Goal: Find specific page/section: Find specific page/section

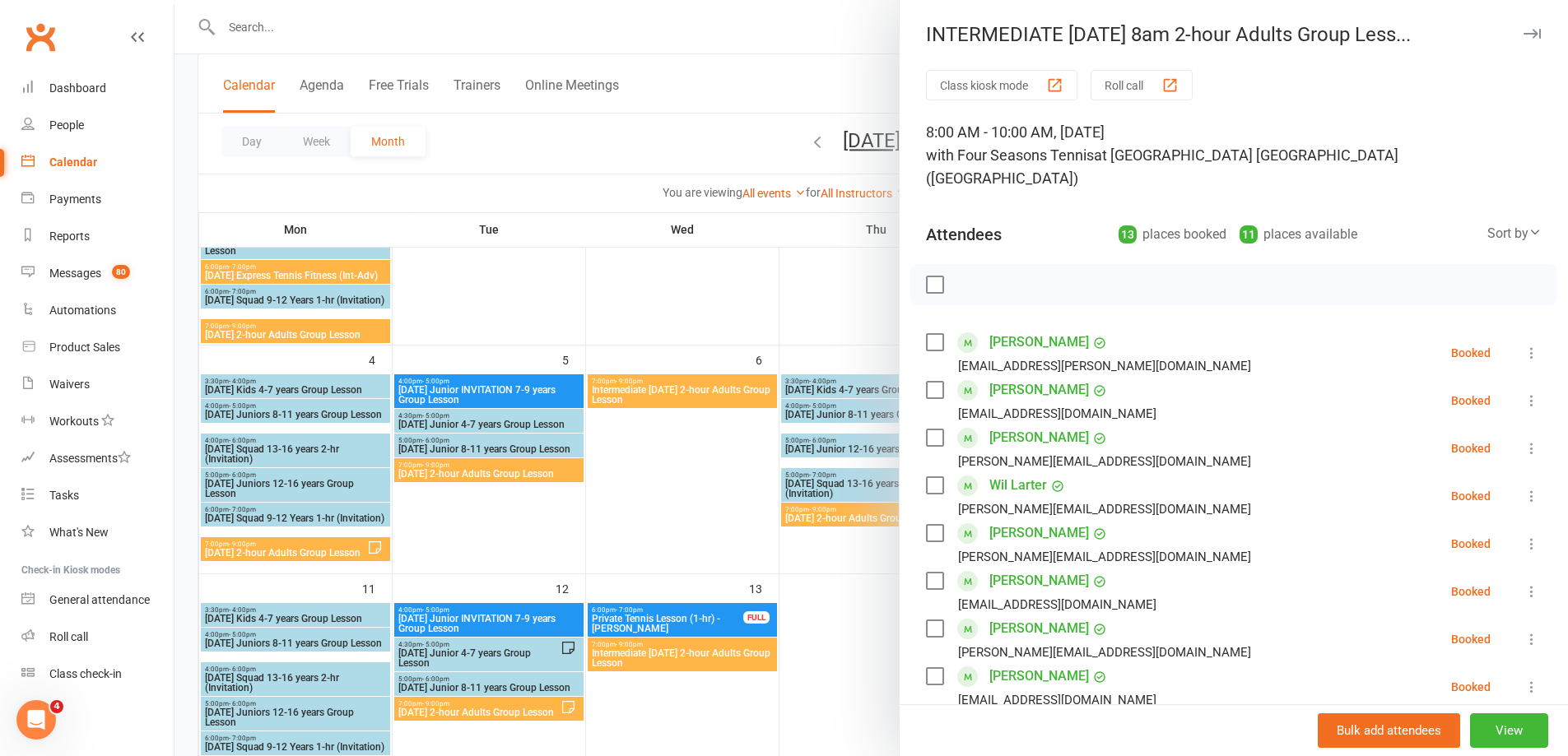
scroll to position [83, 0]
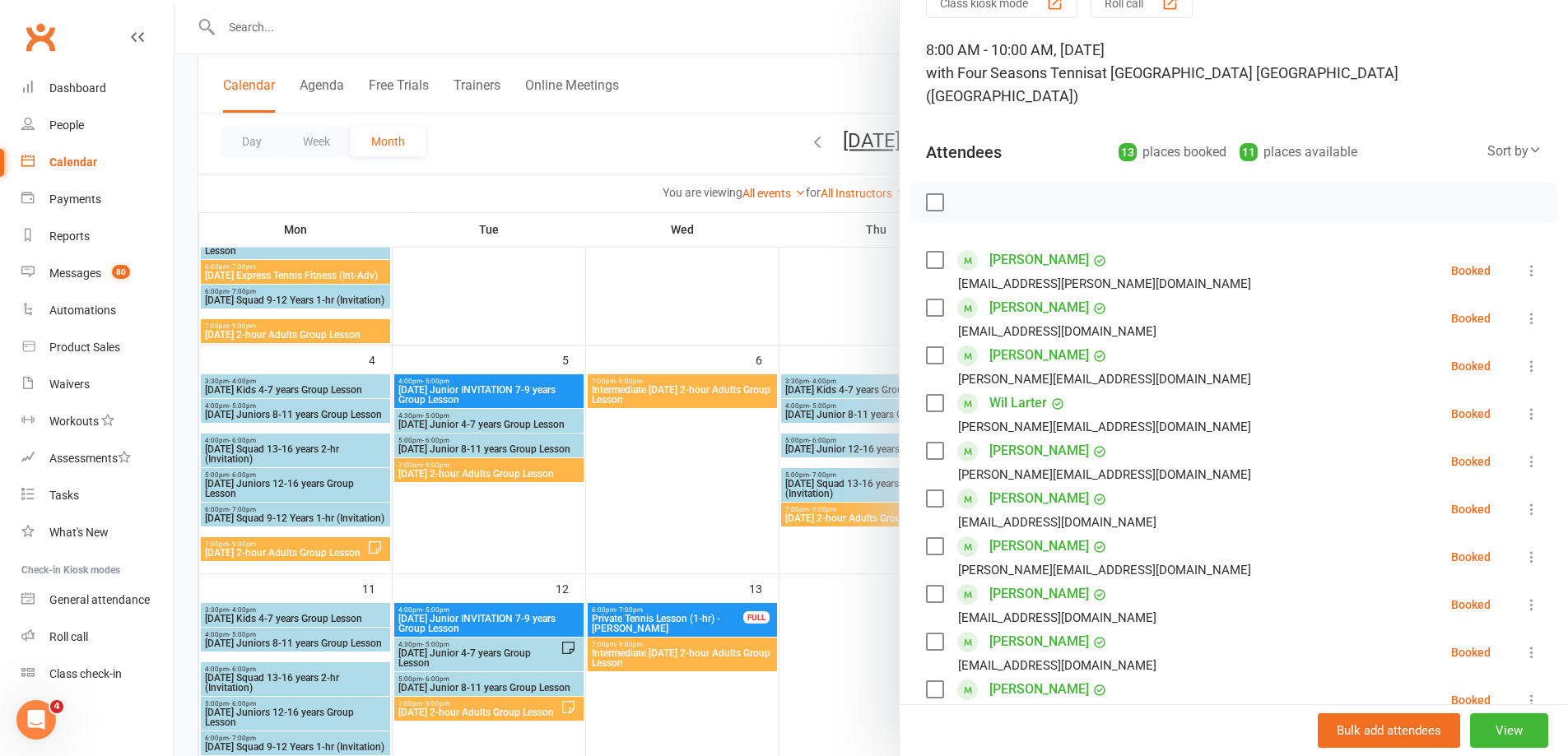
click at [655, 297] on div at bounding box center [871, 378] width 1393 height 756
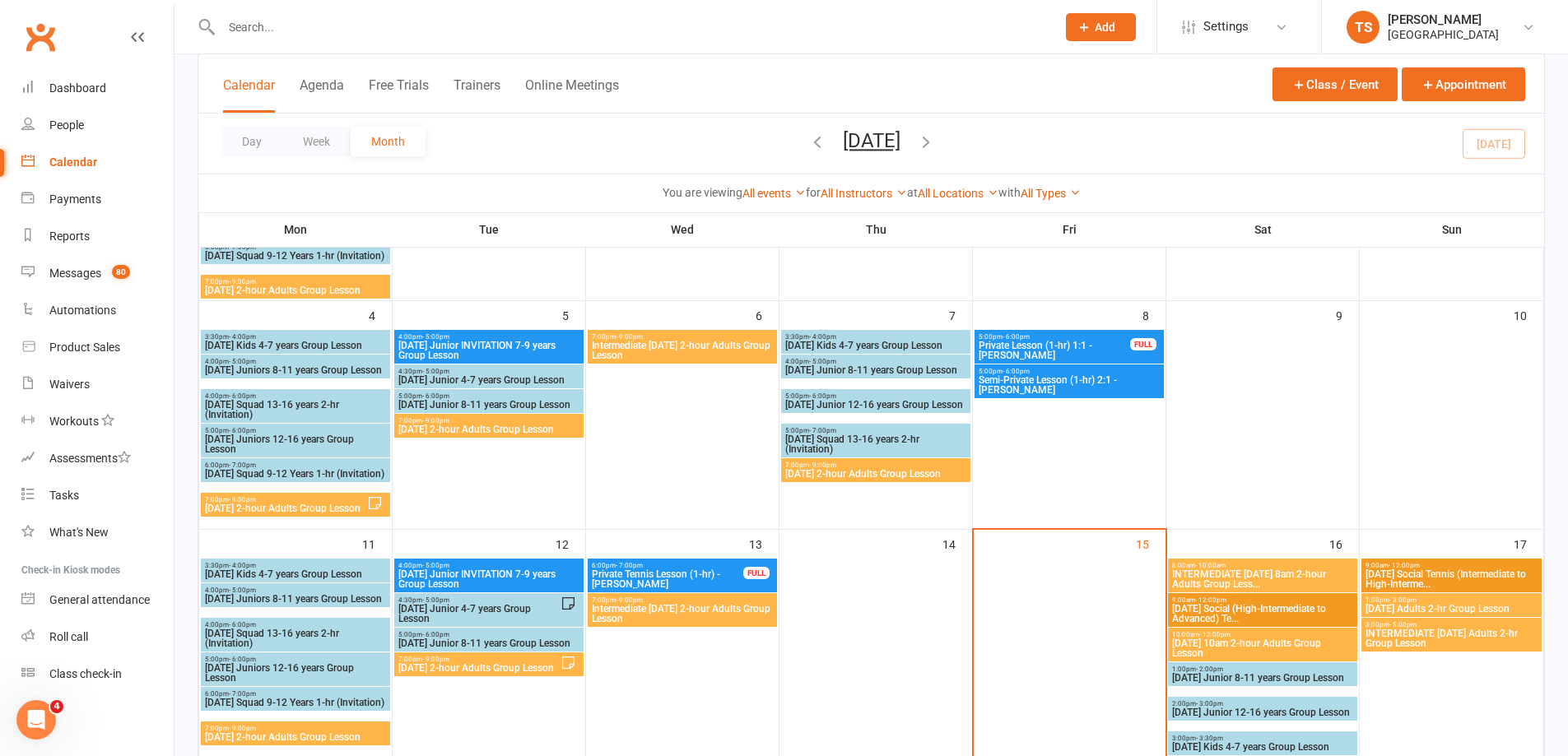
scroll to position [329, 0]
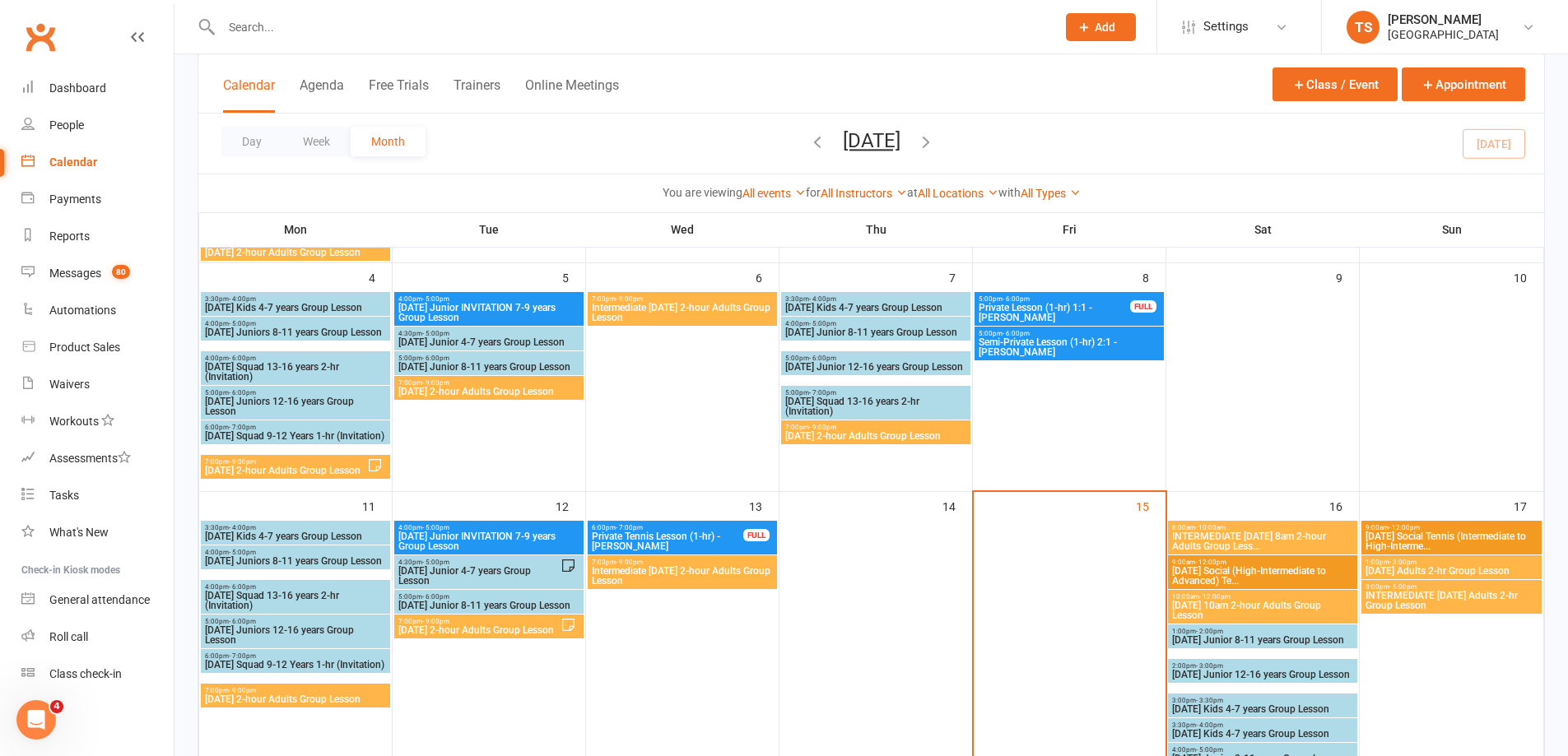
click at [1254, 545] on span "INTERMEDIATE [DATE] 8am 2-hour Adults Group Less..." at bounding box center [1263, 541] width 183 height 20
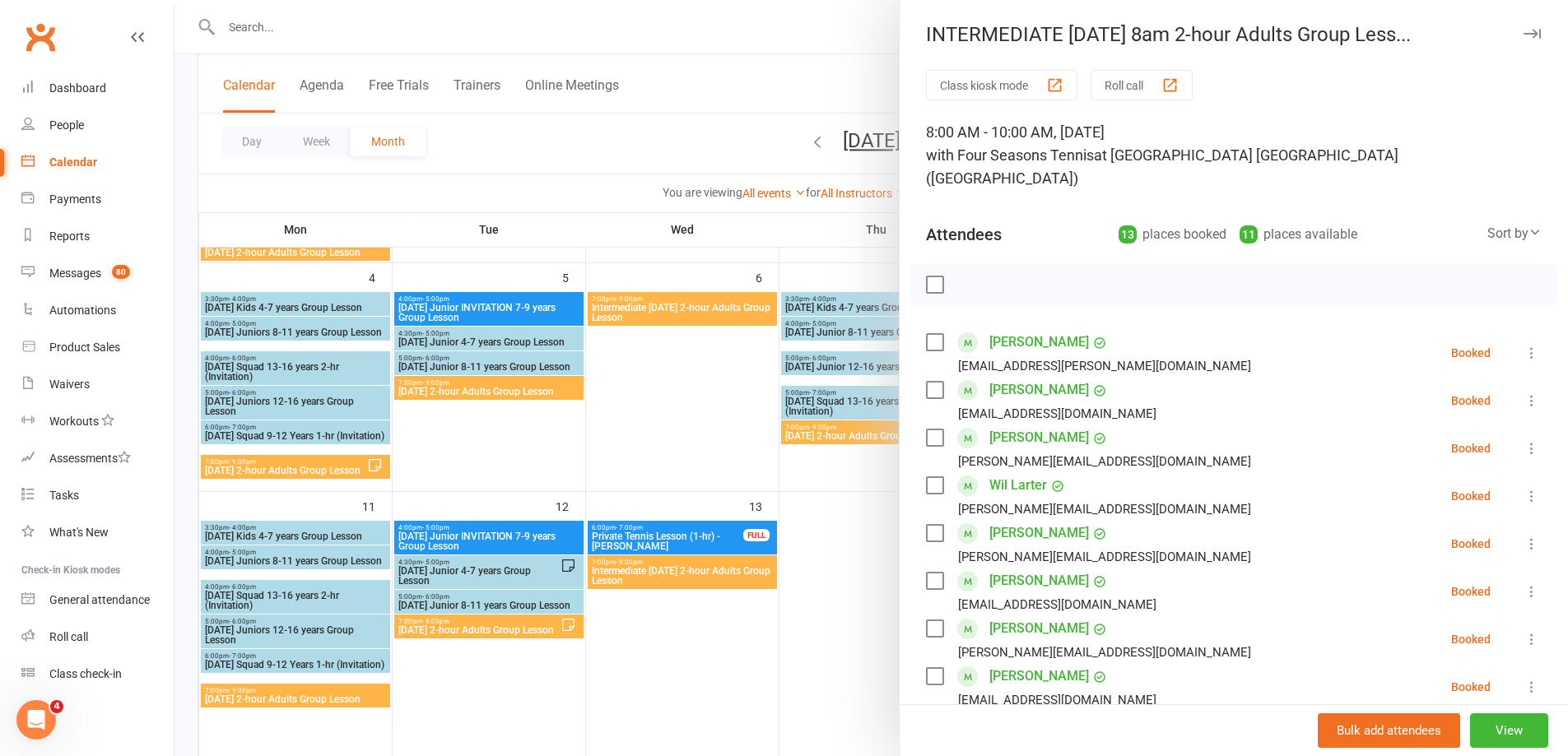
click at [832, 569] on div at bounding box center [871, 378] width 1393 height 756
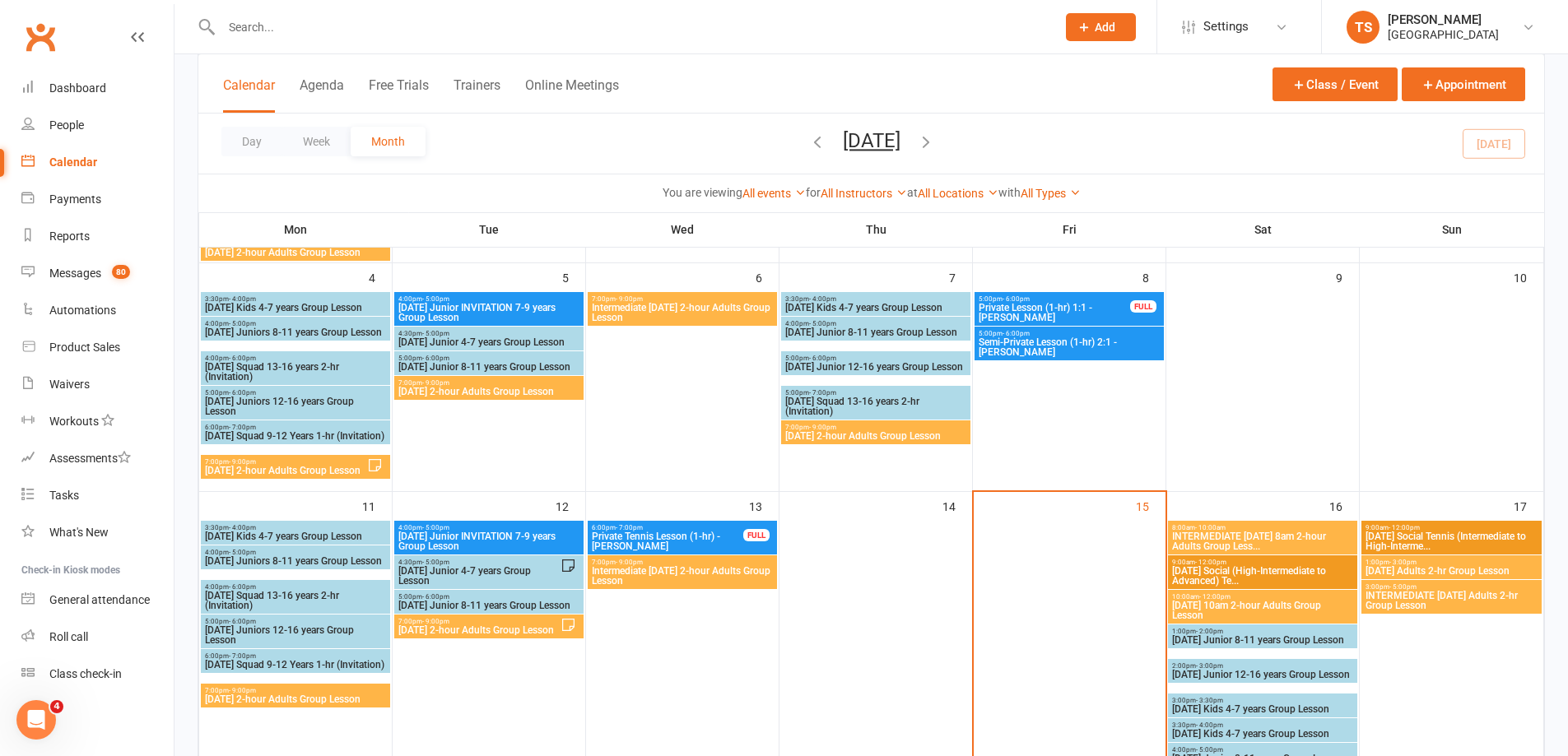
click at [1267, 607] on span "[DATE] 10am 2-hour Adults Group Lesson" at bounding box center [1263, 611] width 183 height 20
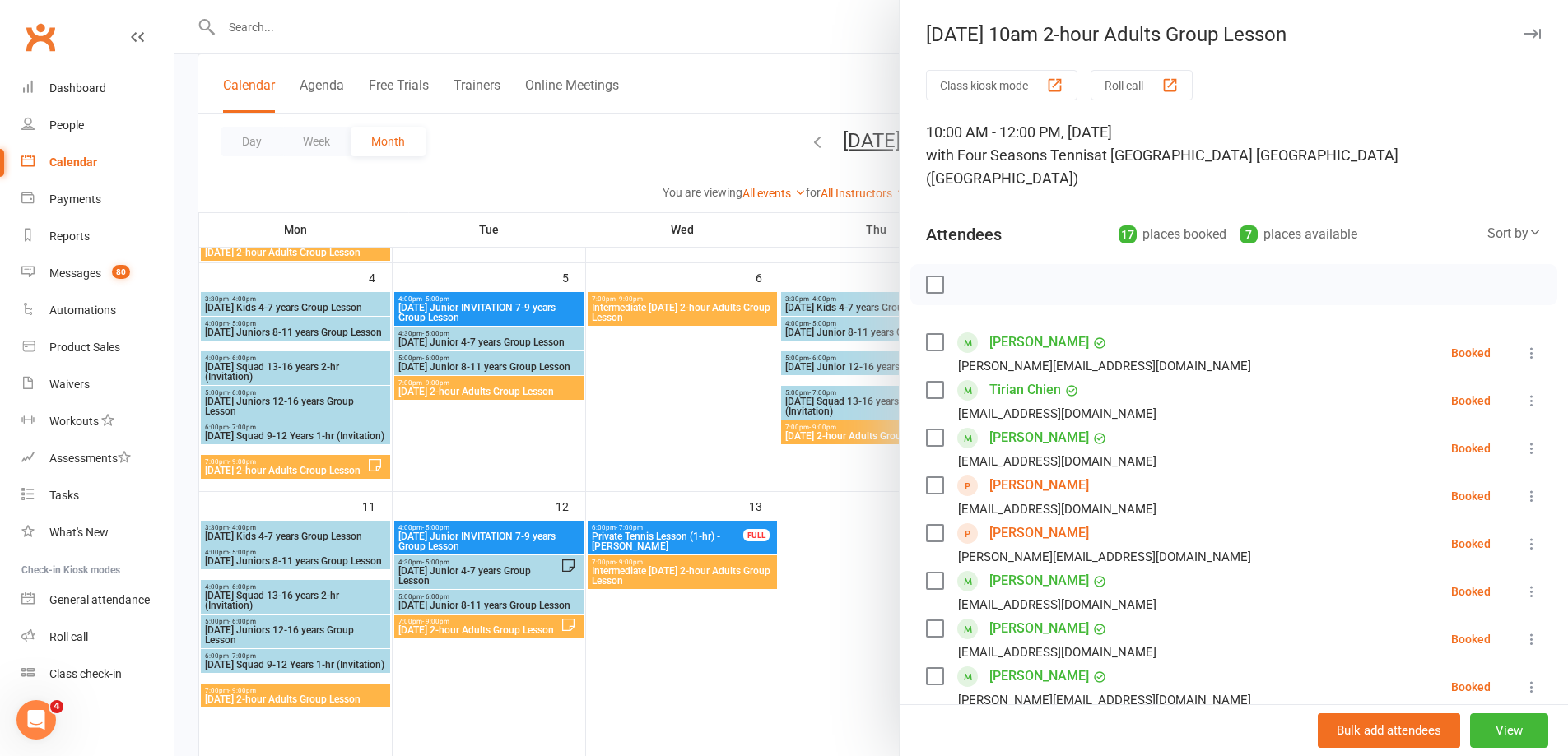
click at [824, 631] on div at bounding box center [871, 378] width 1393 height 756
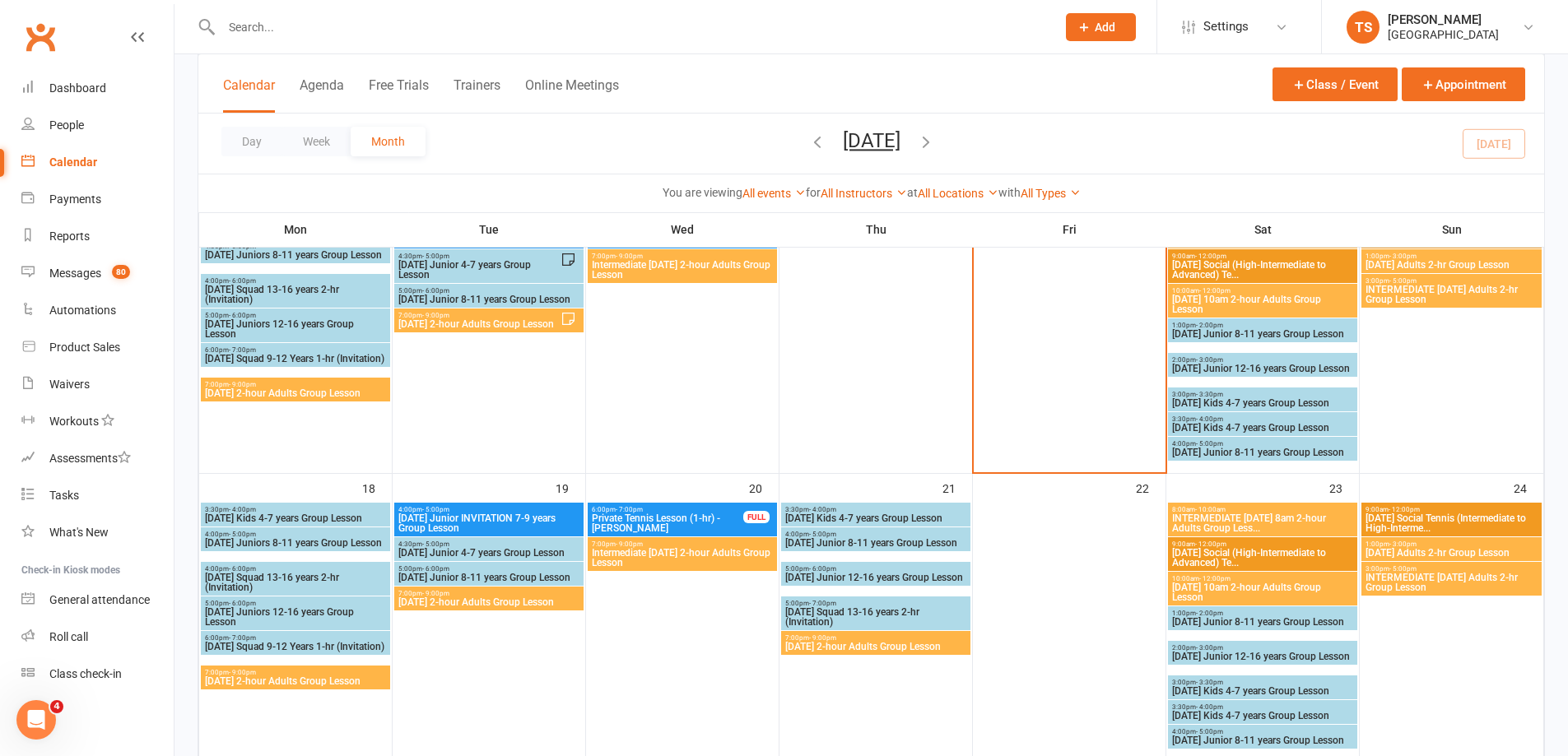
scroll to position [493, 0]
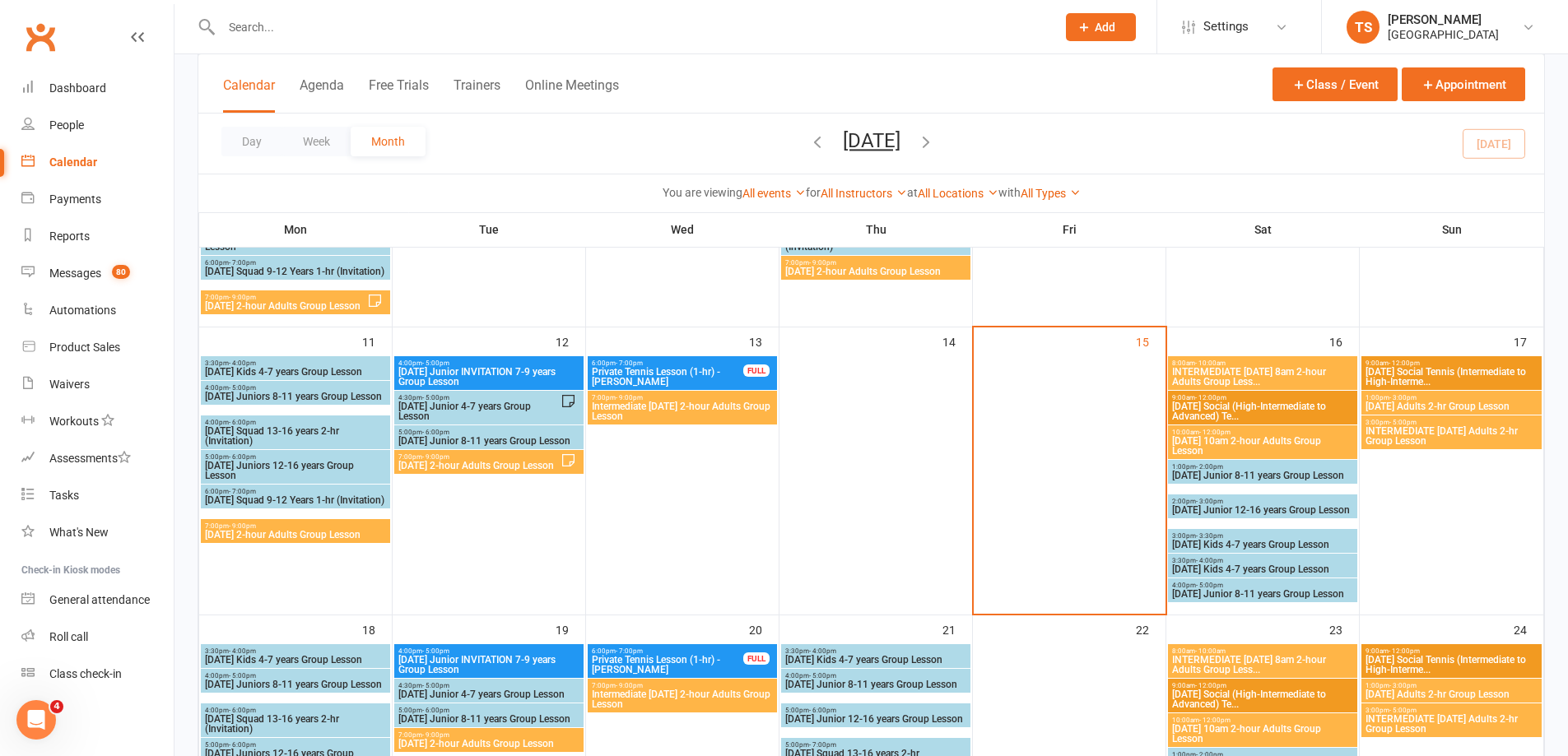
click at [1277, 448] on span "[DATE] 10am 2-hour Adults Group Lesson" at bounding box center [1263, 446] width 183 height 20
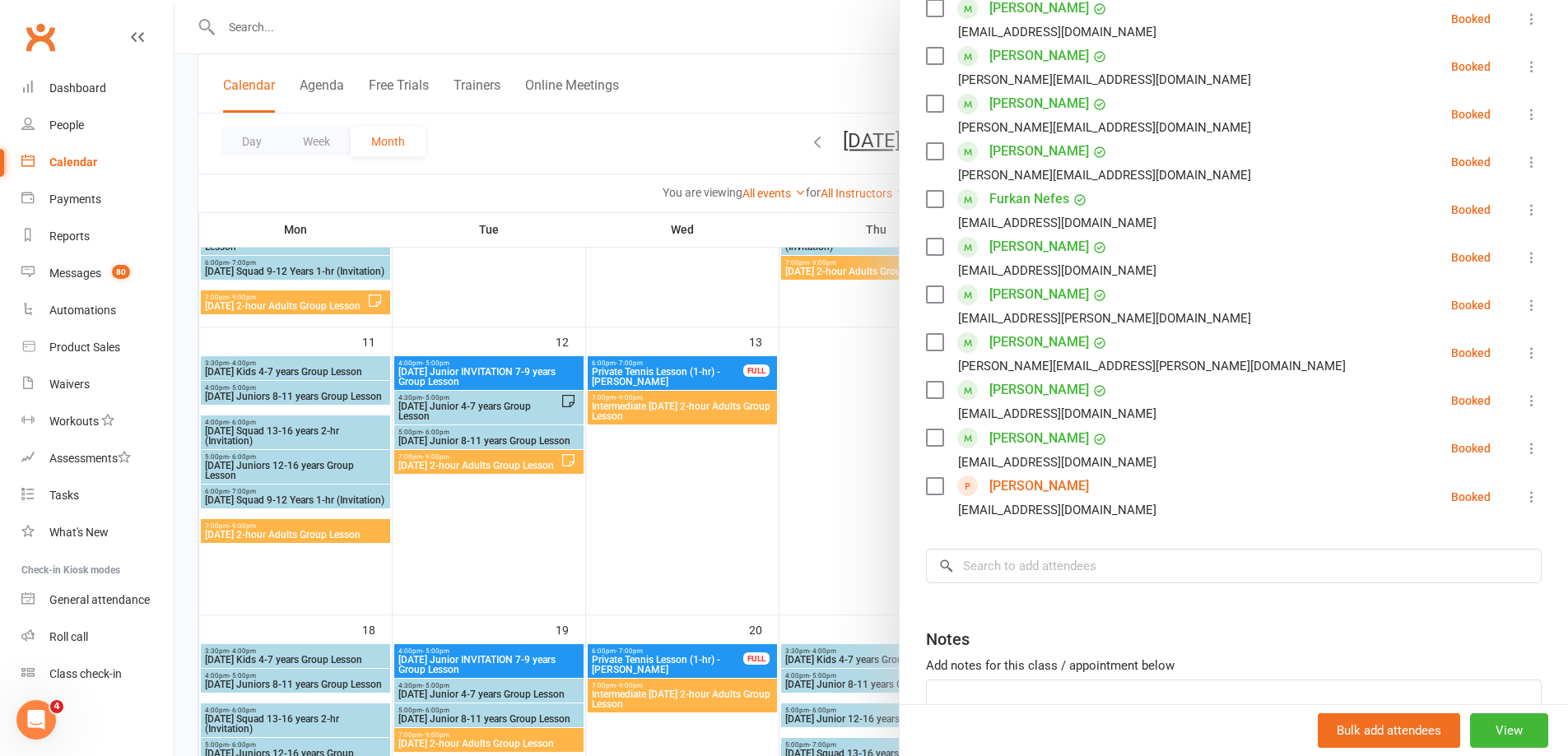
scroll to position [709, 0]
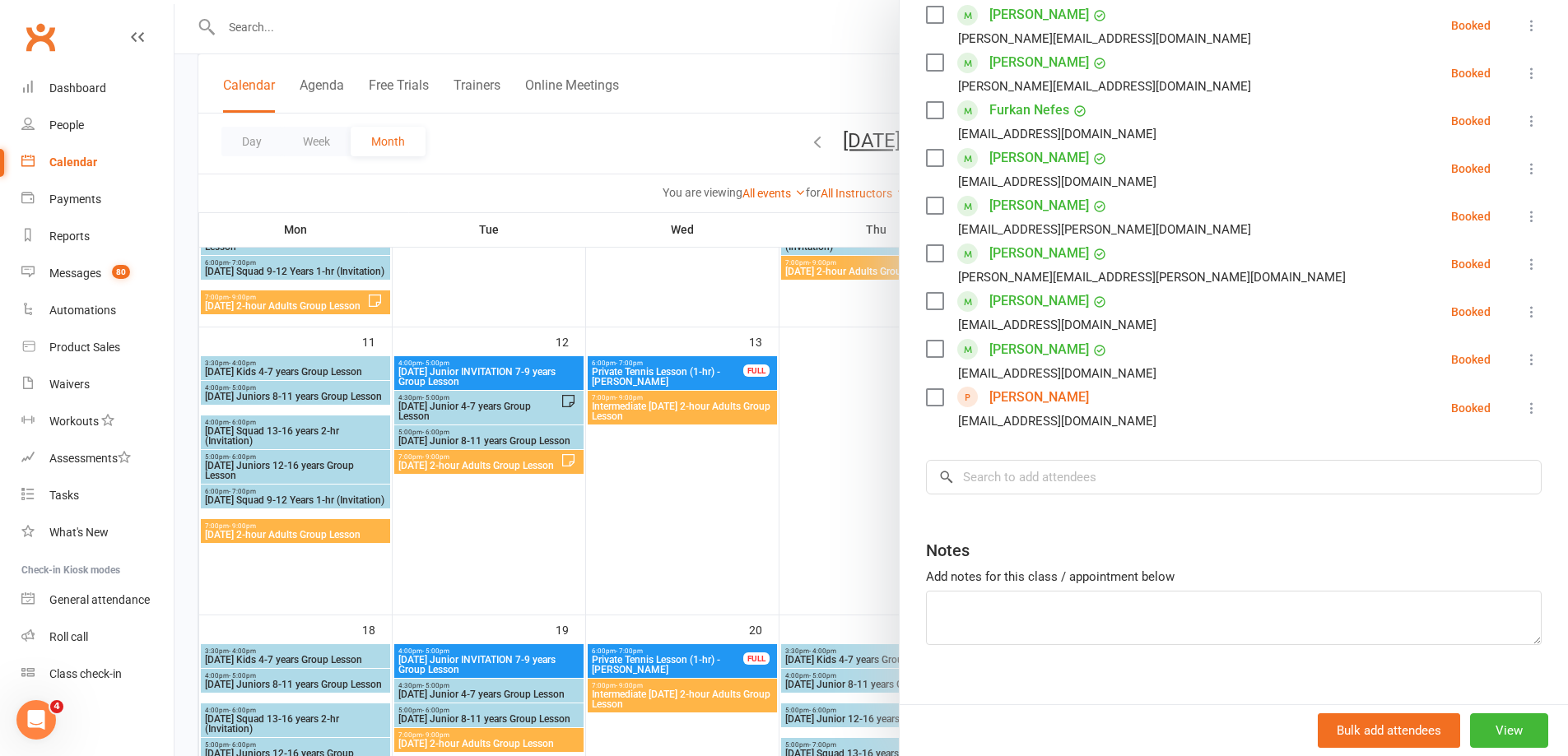
click at [263, 36] on div at bounding box center [871, 378] width 1393 height 756
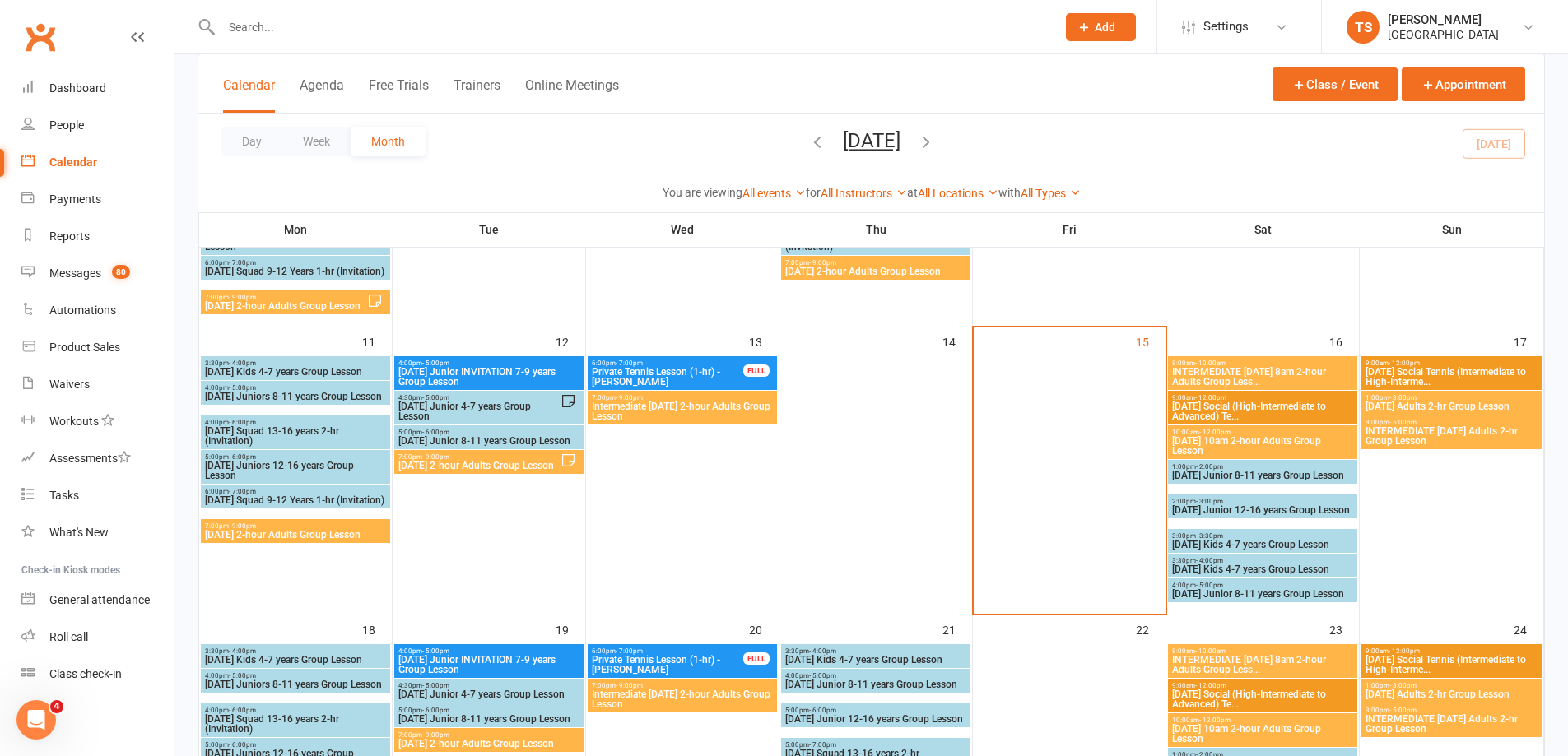
click at [234, 27] on input "text" at bounding box center [631, 27] width 828 height 23
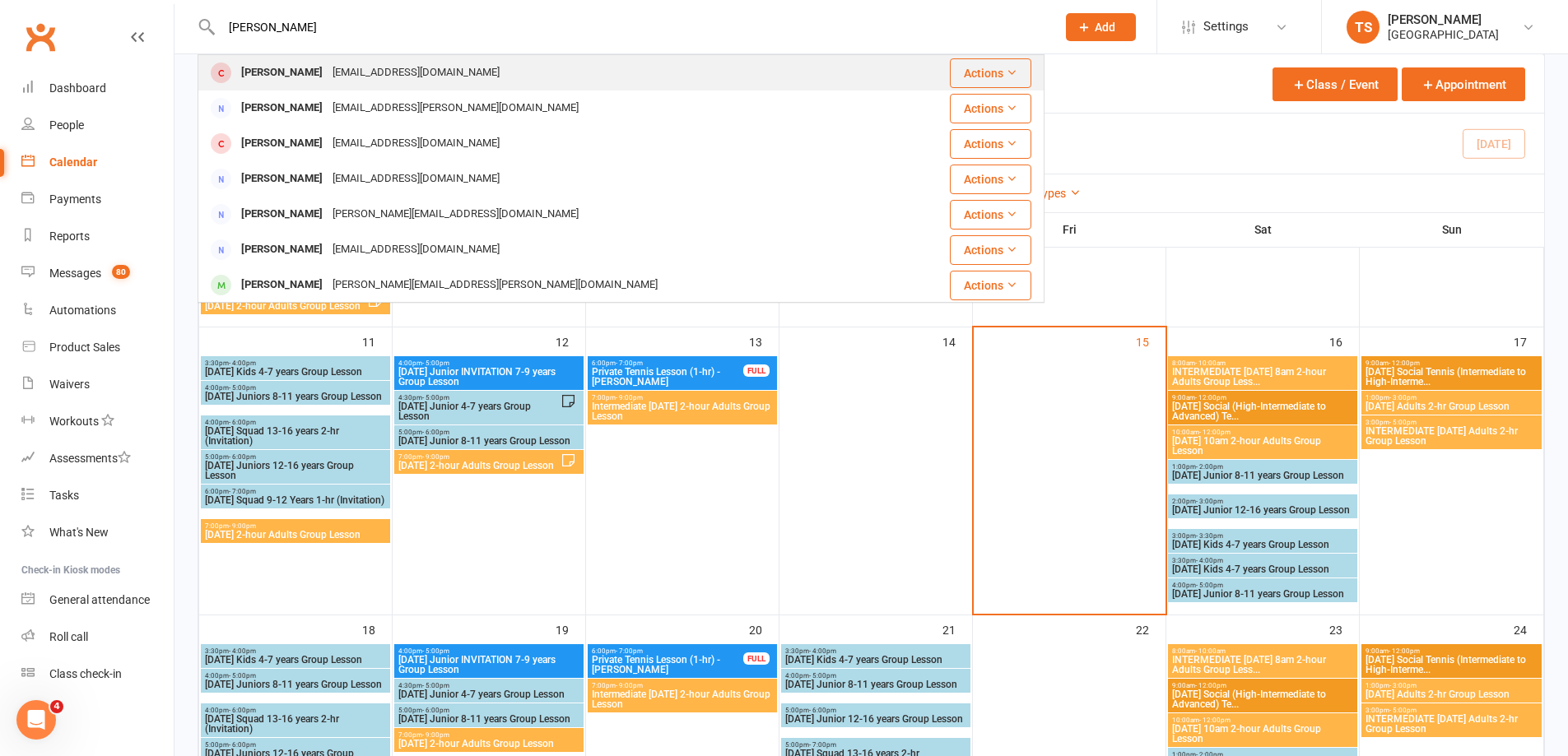
type input "[PERSON_NAME]"
click at [319, 74] on div "[PERSON_NAME]" at bounding box center [282, 73] width 92 height 24
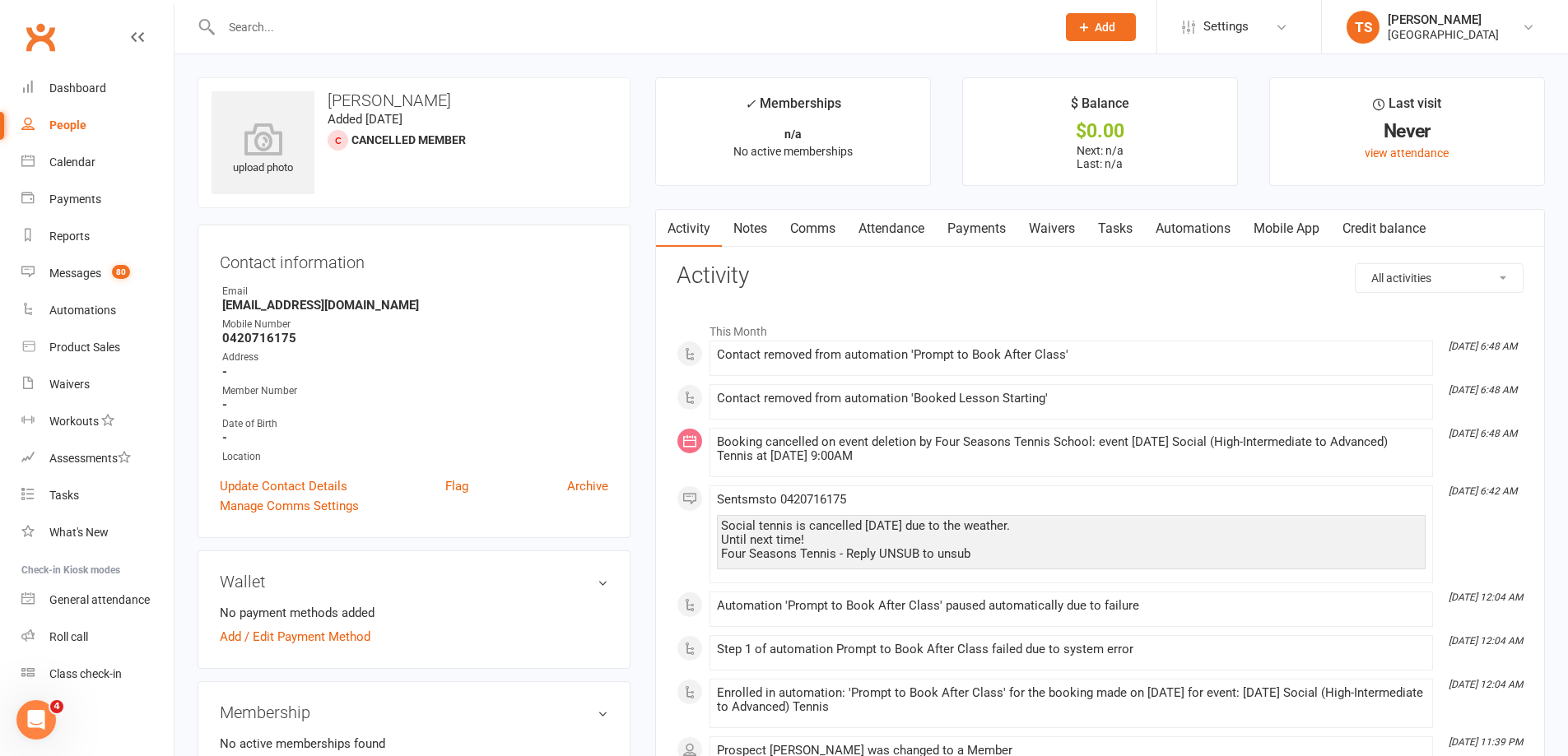
click at [1003, 226] on link "Payments" at bounding box center [976, 229] width 82 height 38
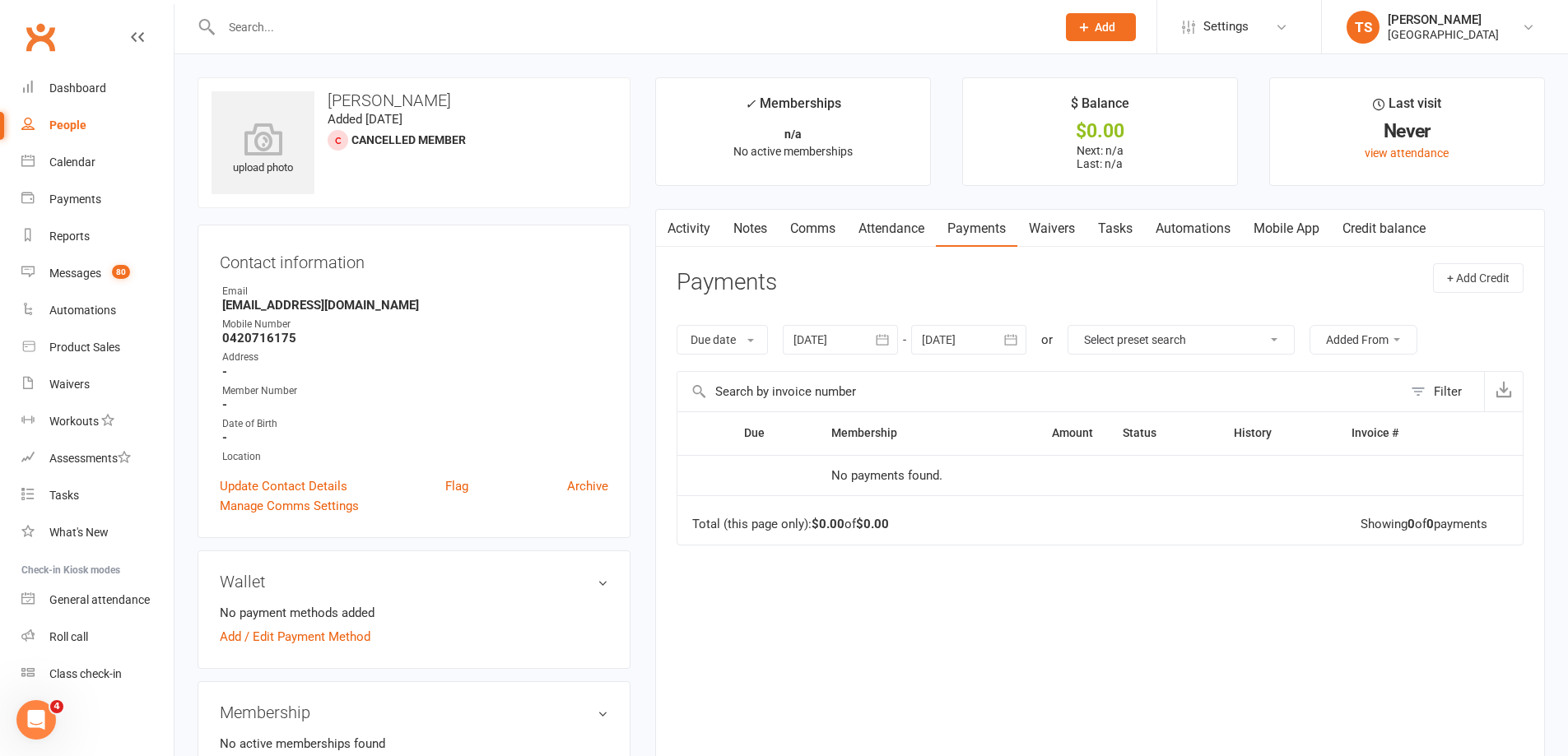
click at [840, 336] on div at bounding box center [841, 340] width 115 height 30
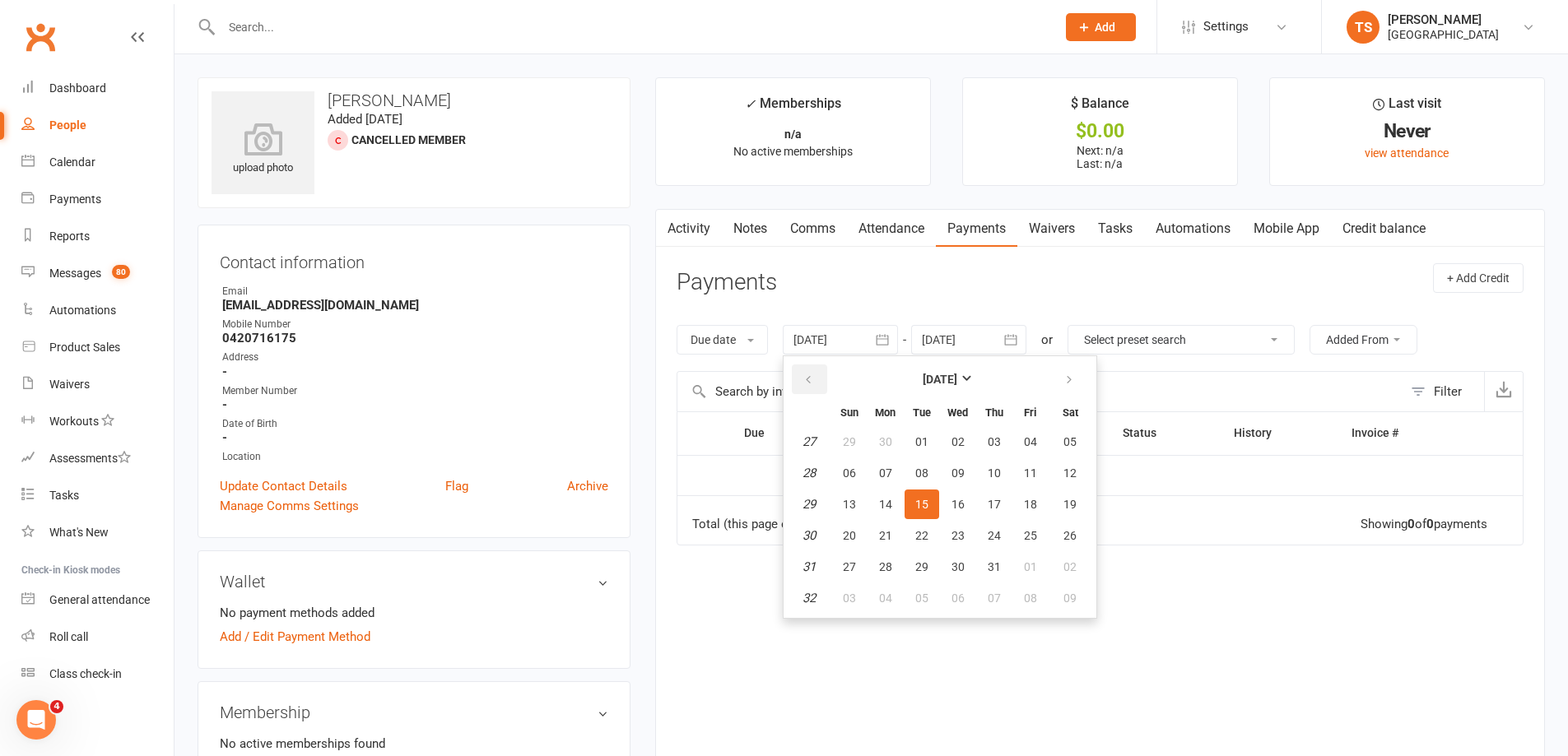
click at [804, 376] on button "button" at bounding box center [810, 379] width 36 height 30
click at [845, 464] on button "02" at bounding box center [849, 473] width 35 height 30
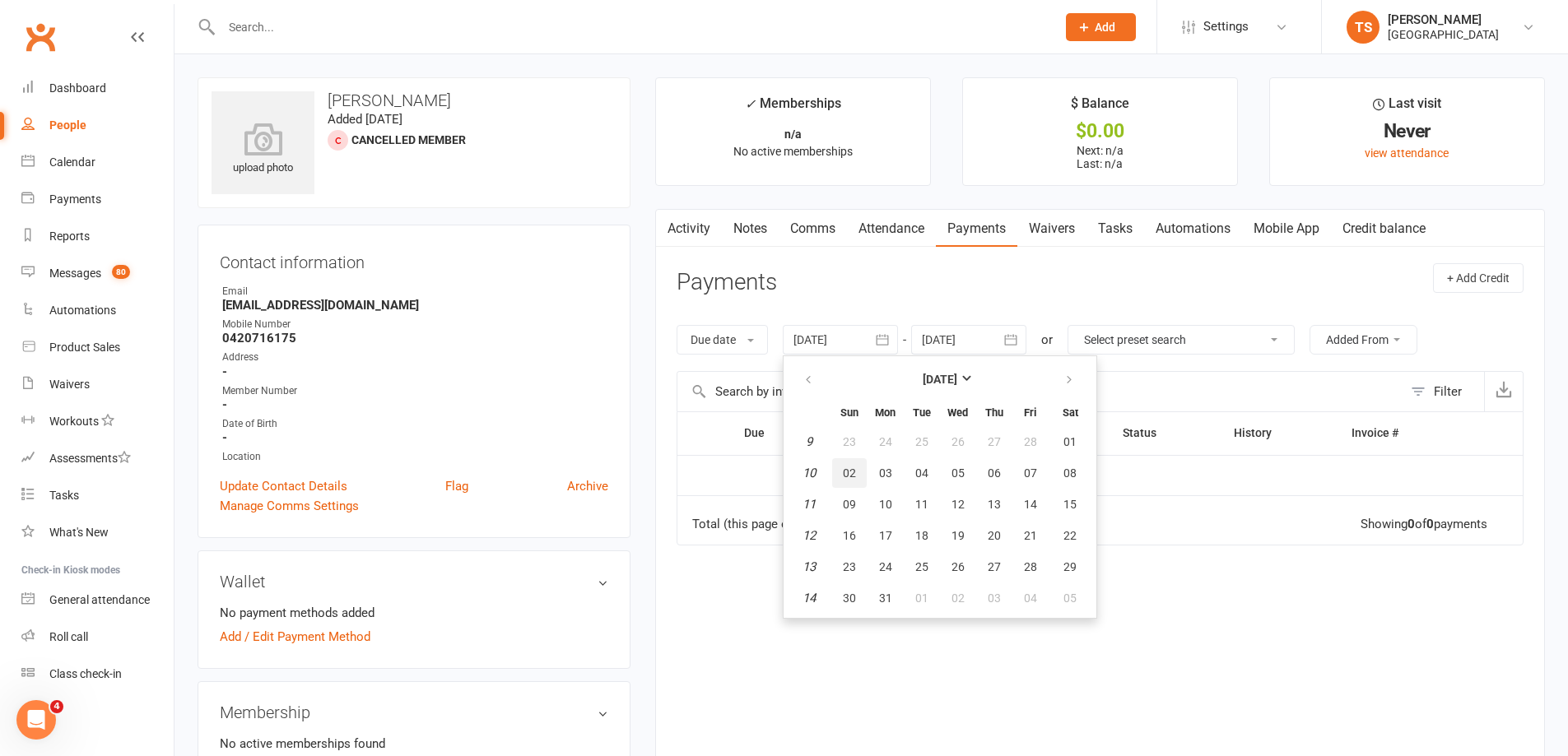
type input "[DATE]"
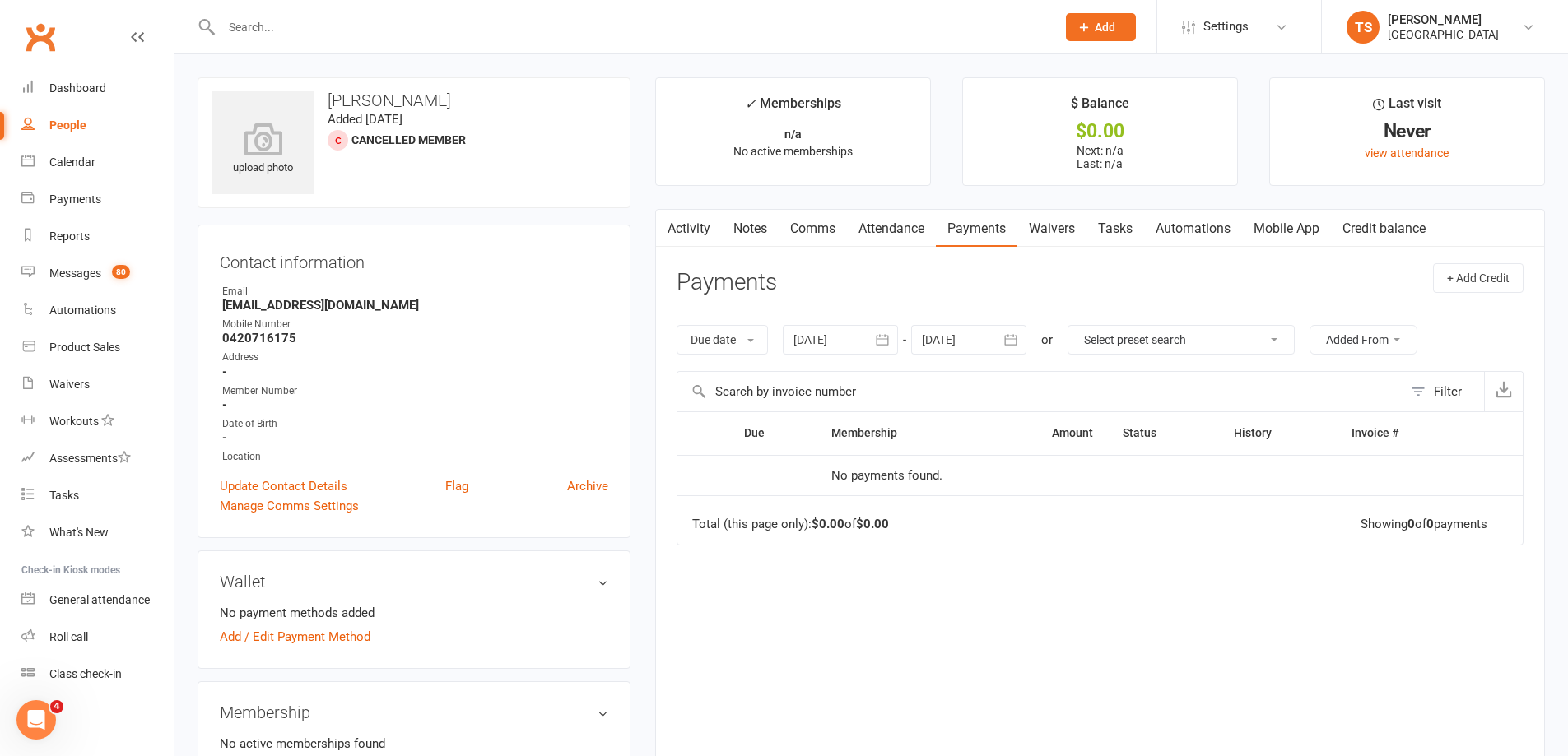
click at [1064, 231] on link "Waivers" at bounding box center [1051, 229] width 69 height 38
